Goal: Find specific page/section: Find specific page/section

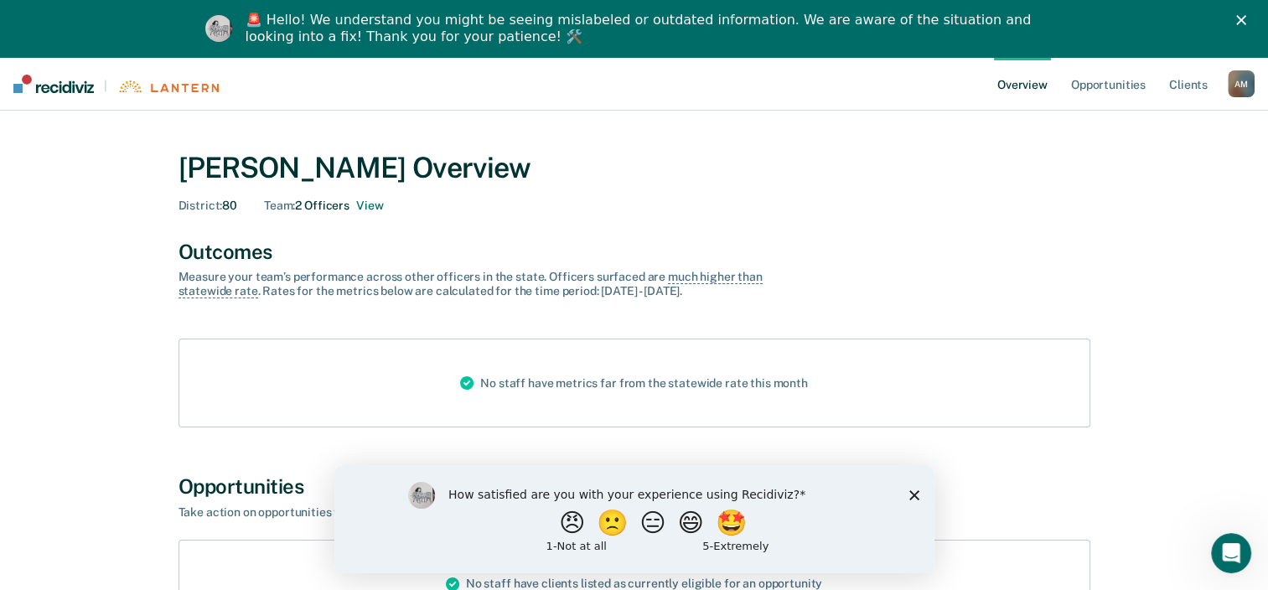
click at [917, 495] on icon "Close survey" at bounding box center [914, 495] width 10 height 10
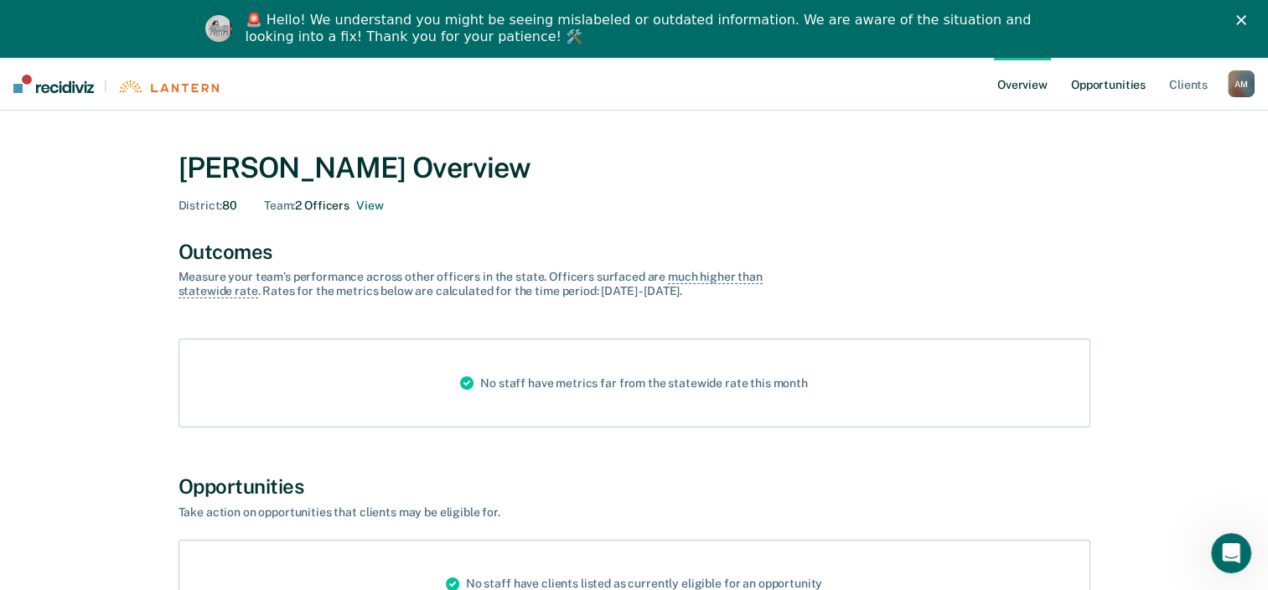
click at [1096, 87] on link "Opportunities" at bounding box center [1108, 84] width 81 height 54
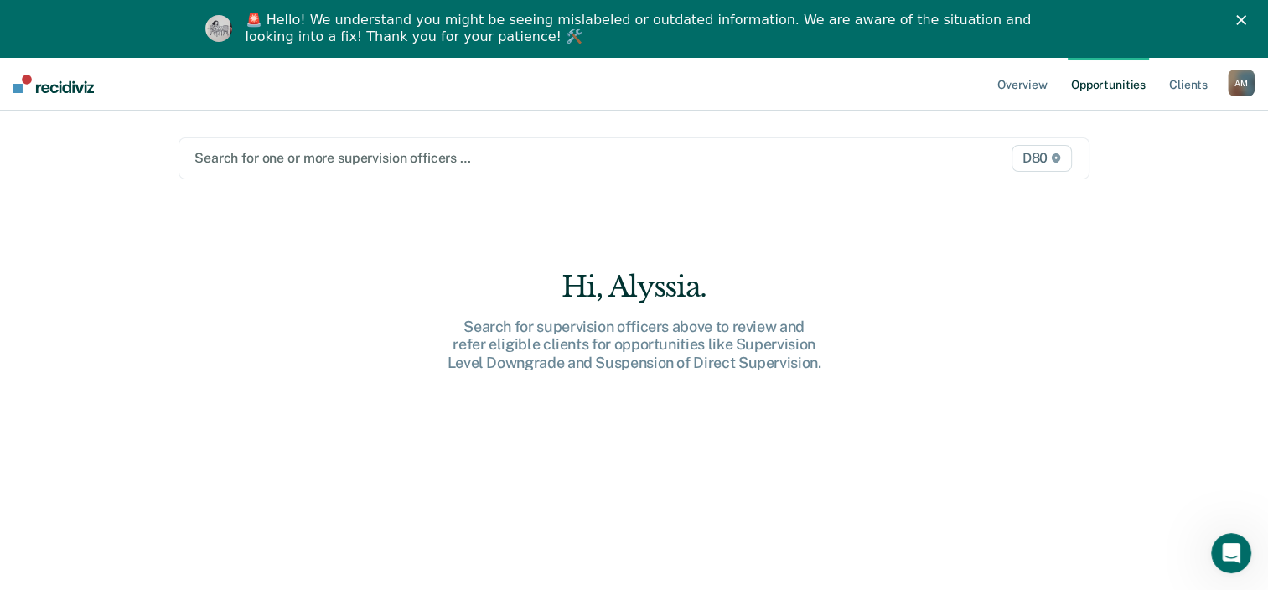
click at [437, 168] on div "Search for one or more supervision officers … D80" at bounding box center [634, 158] width 911 height 42
click at [288, 155] on div at bounding box center [501, 157] width 614 height 19
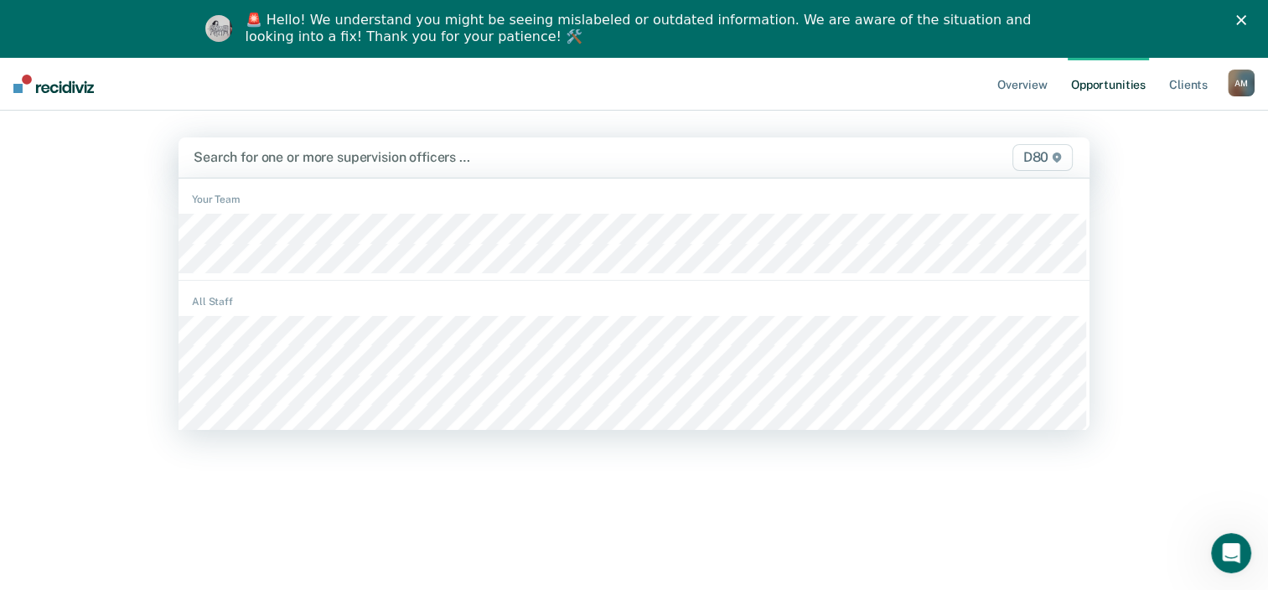
click at [272, 158] on div at bounding box center [501, 157] width 615 height 19
